Goal: Transaction & Acquisition: Purchase product/service

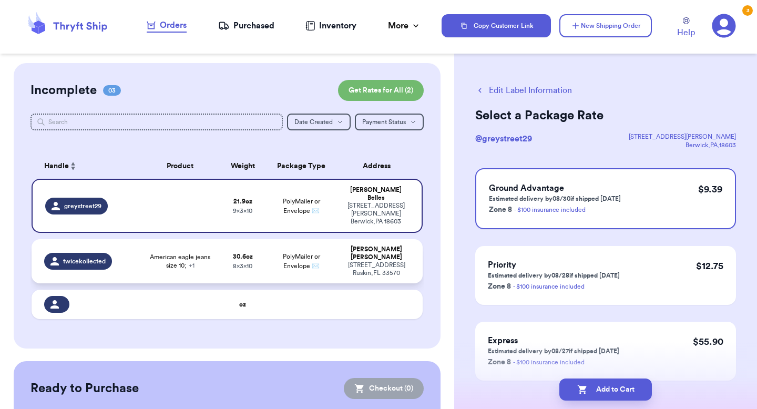
click at [283, 253] on span "PolyMailer or Envelope ✉️" at bounding box center [301, 261] width 37 height 16
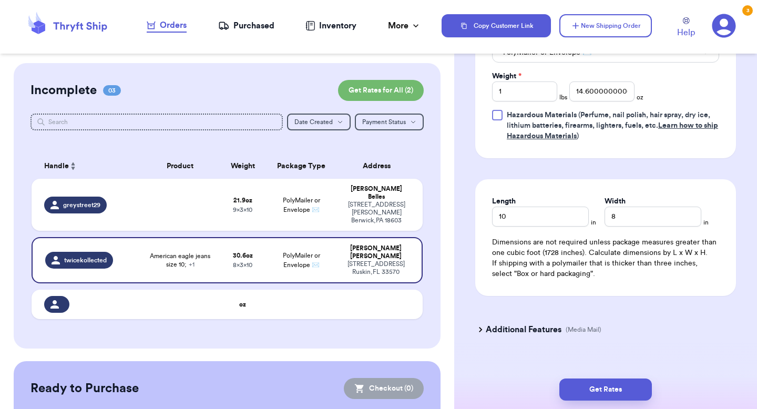
scroll to position [584, 0]
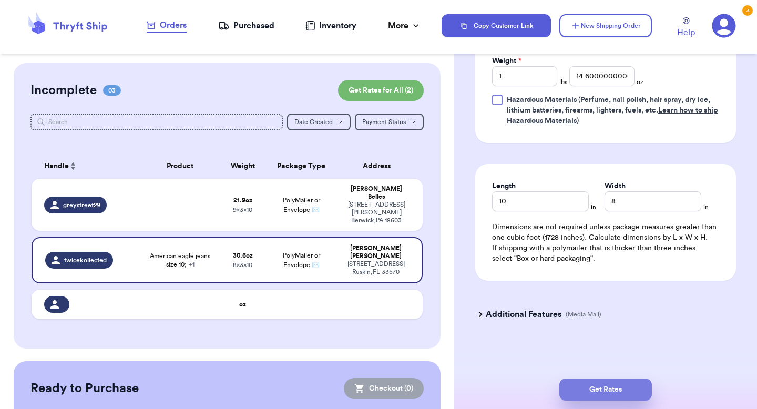
click at [606, 393] on button "Get Rates" at bounding box center [605, 389] width 92 height 22
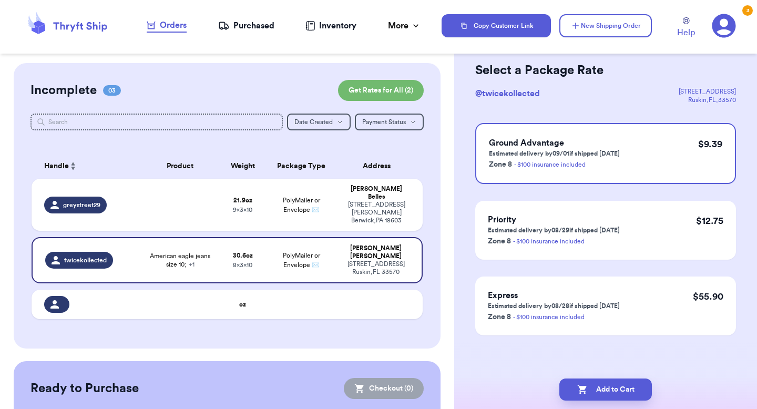
scroll to position [0, 0]
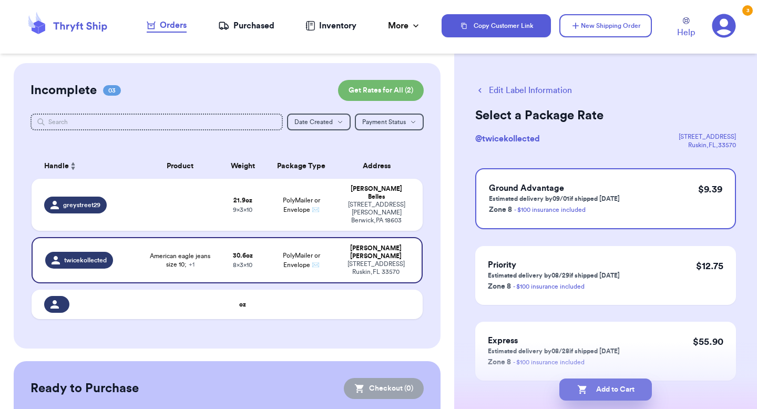
click at [606, 395] on button "Add to Cart" at bounding box center [605, 389] width 92 height 22
checkbox input "true"
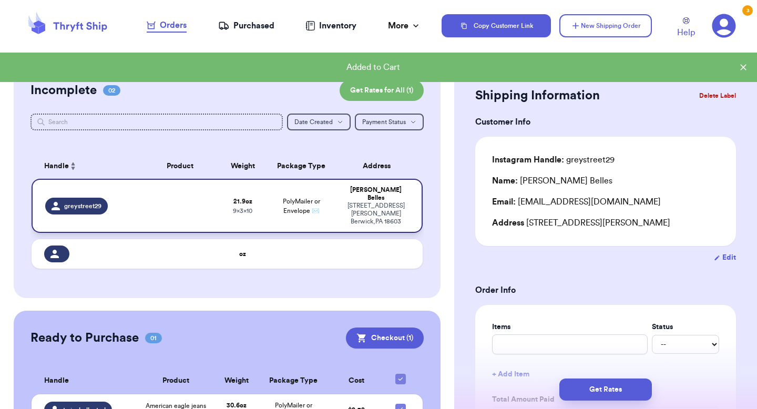
click at [267, 200] on td "PolyMailer or Envelope ✉️" at bounding box center [301, 206] width 70 height 54
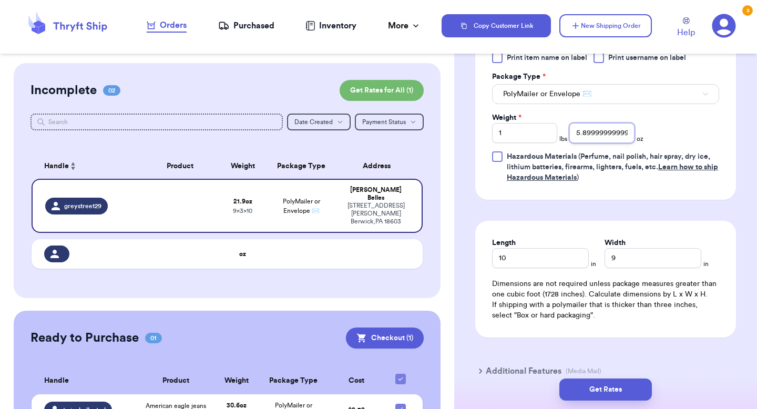
scroll to position [0, 18]
drag, startPoint x: 586, startPoint y: 133, endPoint x: 714, endPoint y: 163, distance: 131.7
click at [714, 163] on div "Print item name on label Print username on label Package Type * PolyMailer or E…" at bounding box center [605, 118] width 227 height 130
type input "5.9"
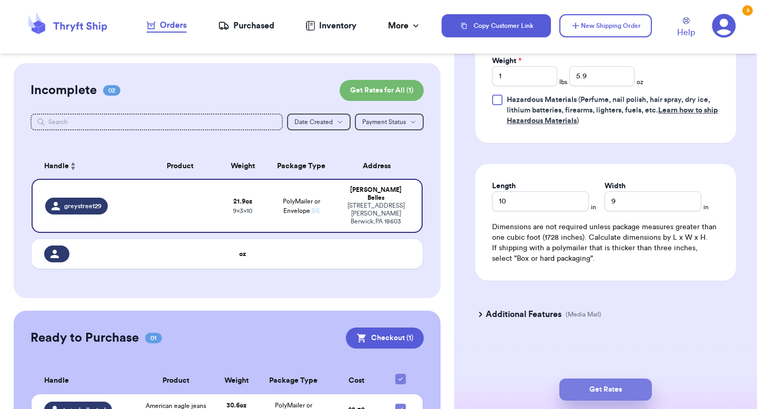
click at [594, 384] on button "Get Rates" at bounding box center [605, 389] width 92 height 22
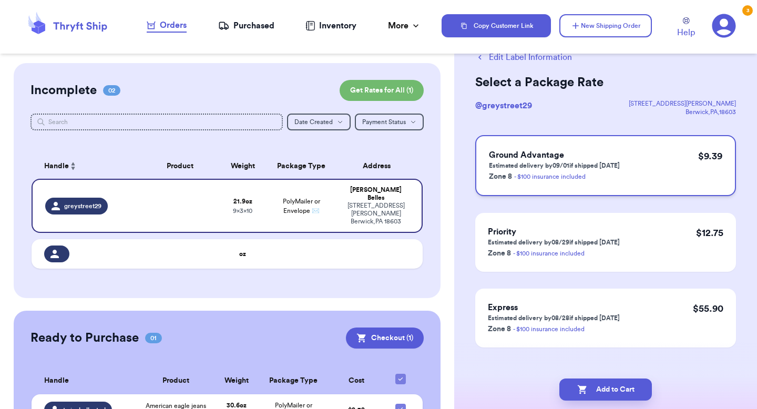
scroll to position [38, 0]
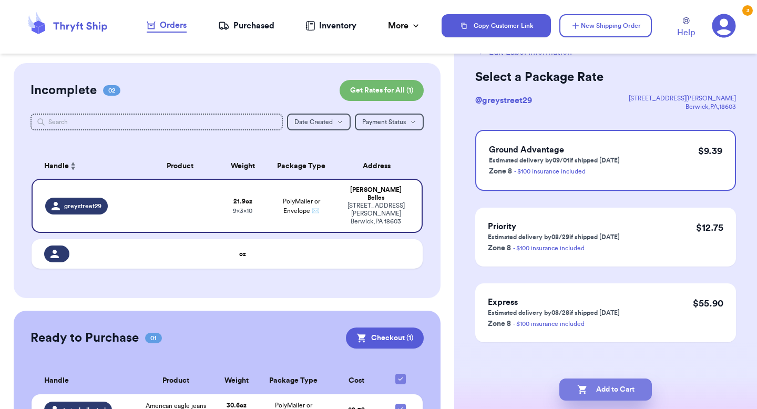
click at [610, 390] on button "Add to Cart" at bounding box center [605, 389] width 92 height 22
checkbox input "true"
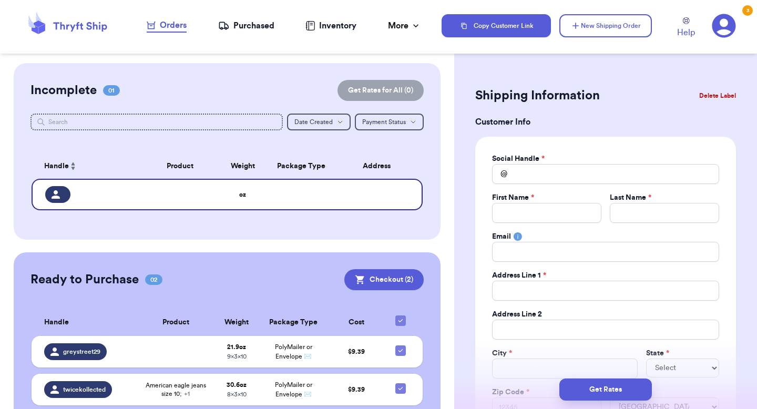
scroll to position [38, 0]
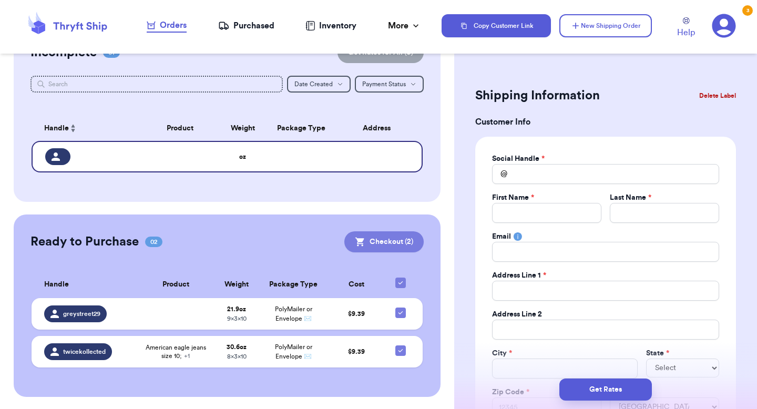
click at [403, 244] on button "Checkout ( 2 )" at bounding box center [383, 241] width 79 height 21
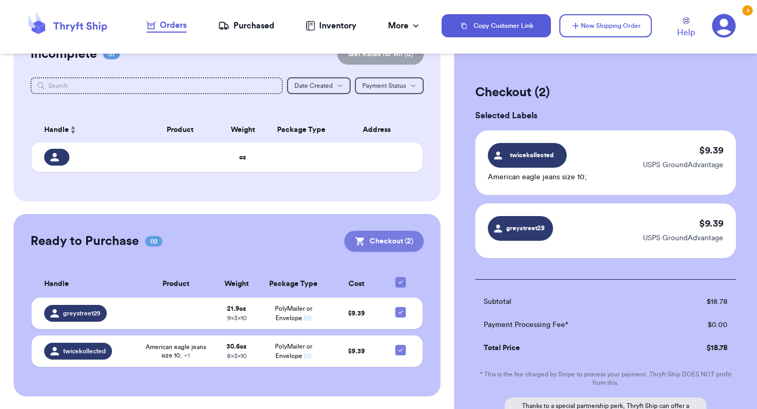
scroll to position [36, 0]
click at [390, 243] on button "Checkout ( 2 )" at bounding box center [383, 241] width 79 height 21
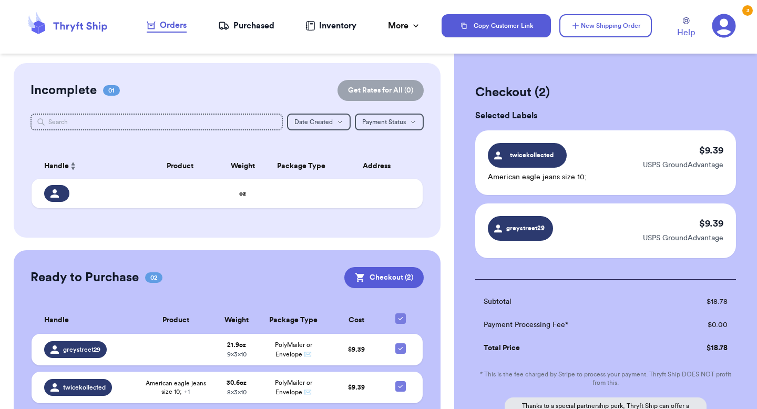
scroll to position [135, 0]
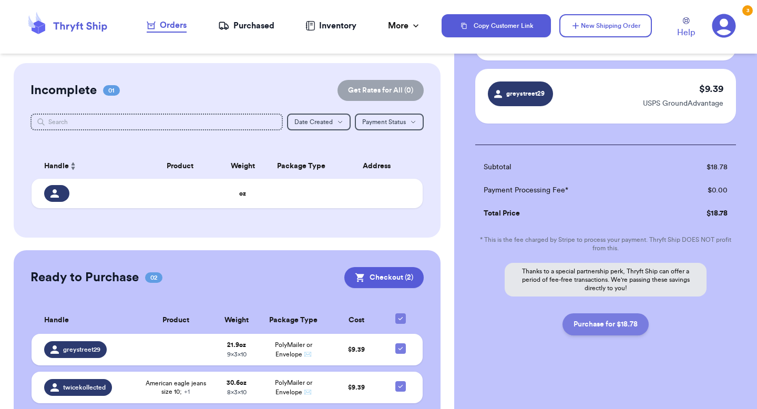
click at [617, 329] on button "Purchase for $18.78" at bounding box center [605, 324] width 86 height 22
checkbox input "true"
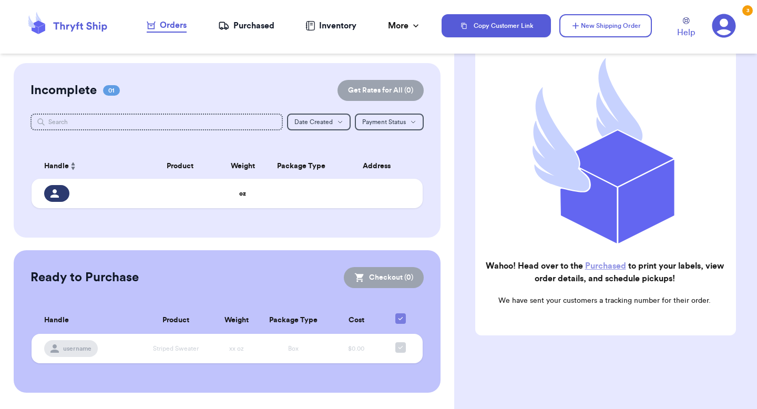
scroll to position [104, 0]
click at [241, 30] on div "Purchased" at bounding box center [246, 25] width 56 height 13
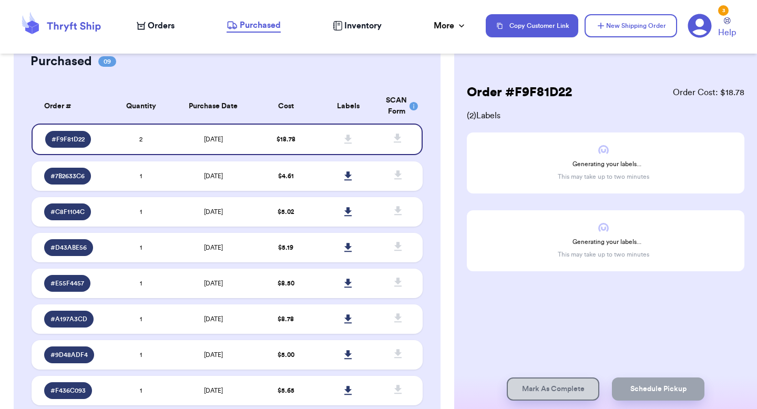
scroll to position [55, 0]
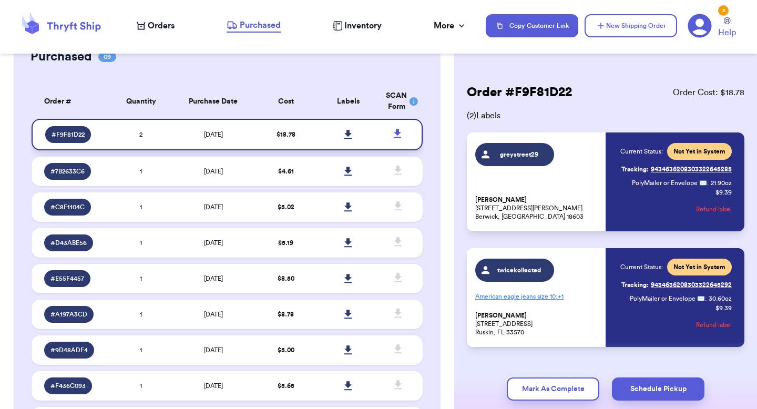
click at [348, 137] on icon at bounding box center [348, 134] width 8 height 9
